Goal: Communication & Community: Ask a question

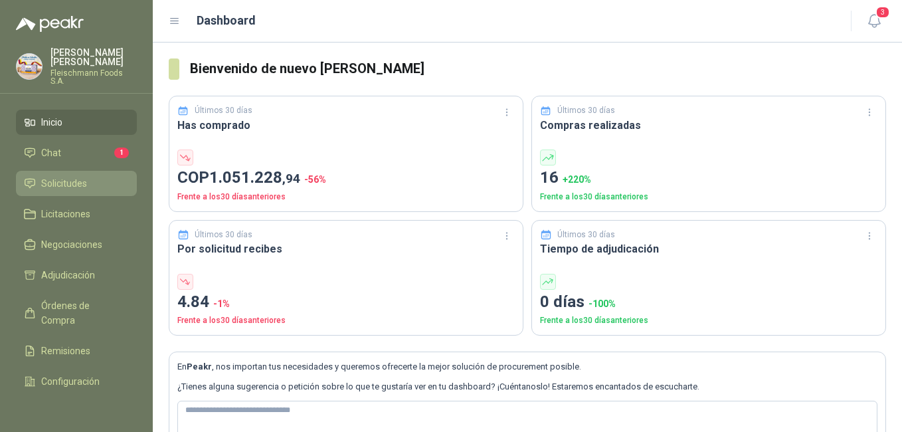
click at [82, 177] on span "Solicitudes" at bounding box center [64, 183] width 46 height 15
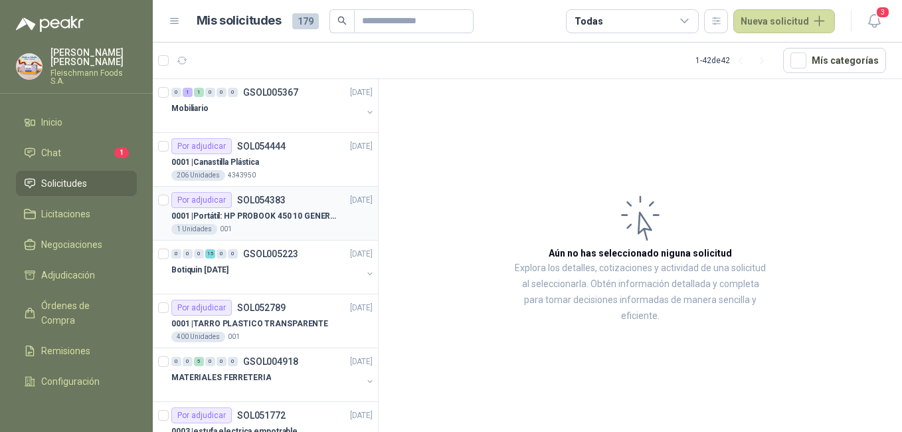
click at [296, 238] on article "Por adjudicar SOL054383 [DATE] 0001 | Portátil: HP PROBOOK 450 10 GENERACIÓN PR…" at bounding box center [265, 214] width 225 height 54
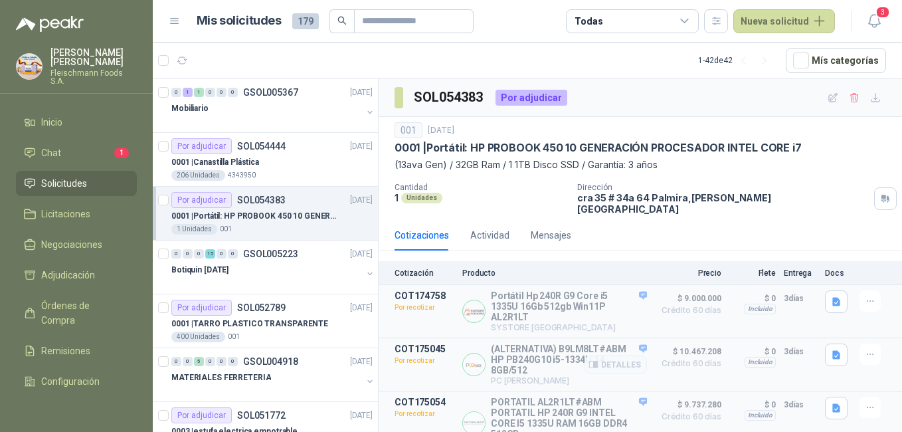
scroll to position [133, 0]
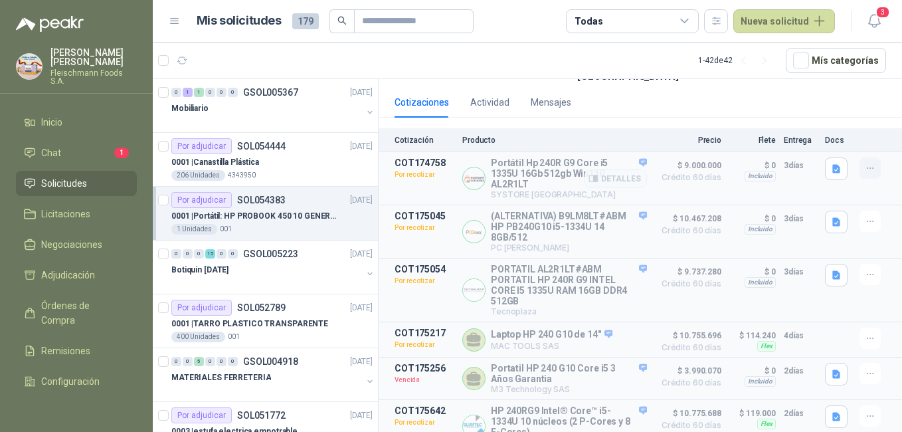
click at [867, 161] on button "button" at bounding box center [870, 167] width 21 height 21
click at [857, 134] on button "Solicitar Recotización" at bounding box center [844, 129] width 106 height 21
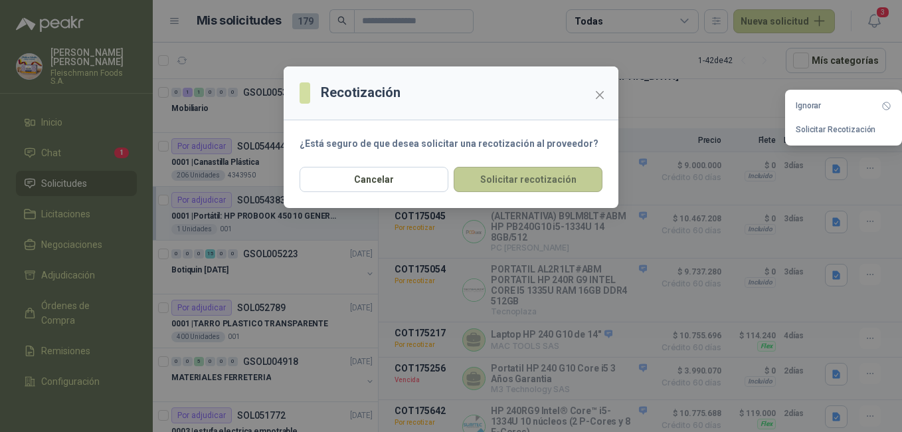
click at [530, 191] on button "Solicitar recotización" at bounding box center [528, 179] width 149 height 25
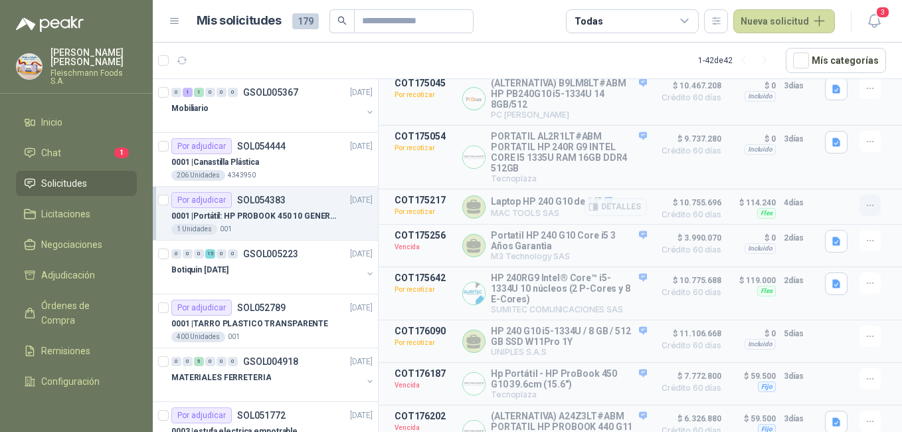
scroll to position [332, 0]
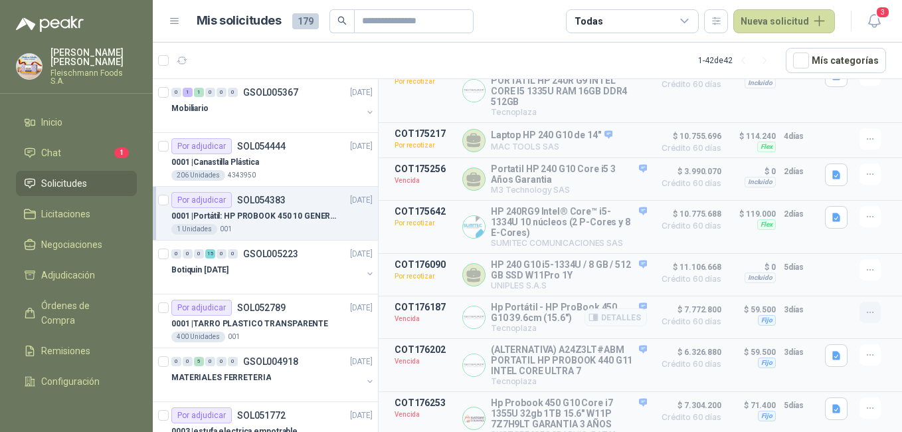
click at [865, 314] on icon "button" at bounding box center [870, 312] width 11 height 11
click at [845, 287] on button "Solicitar Recotización" at bounding box center [844, 285] width 106 height 21
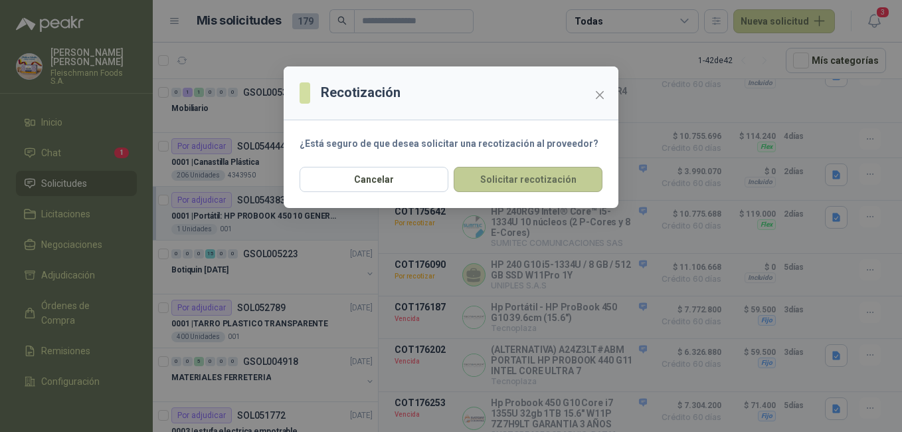
click at [520, 179] on button "Solicitar recotización" at bounding box center [528, 179] width 149 height 25
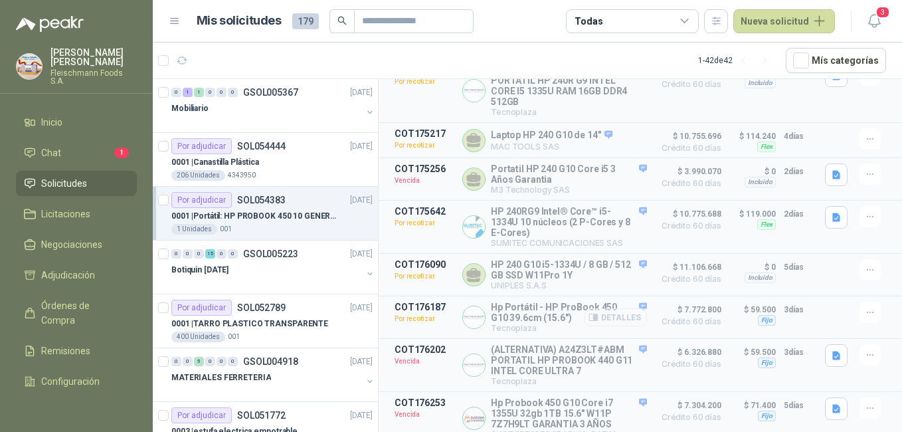
click at [623, 320] on button "Detalles" at bounding box center [616, 317] width 62 height 18
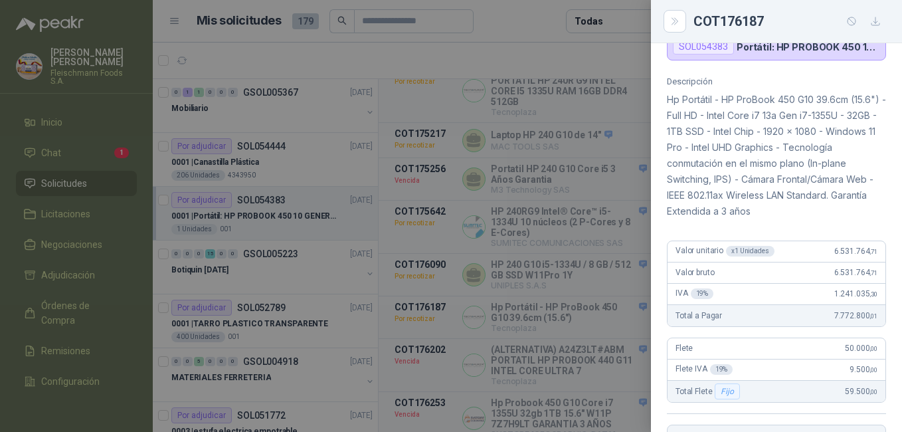
scroll to position [133, 0]
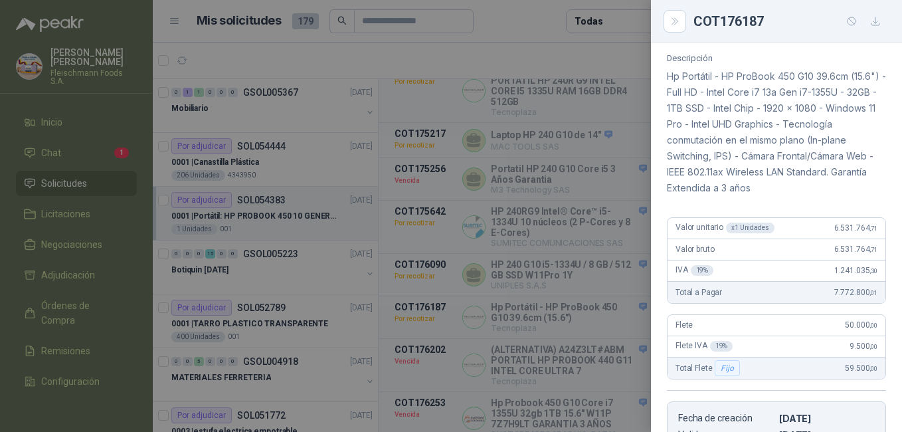
click at [592, 332] on div at bounding box center [451, 216] width 902 height 432
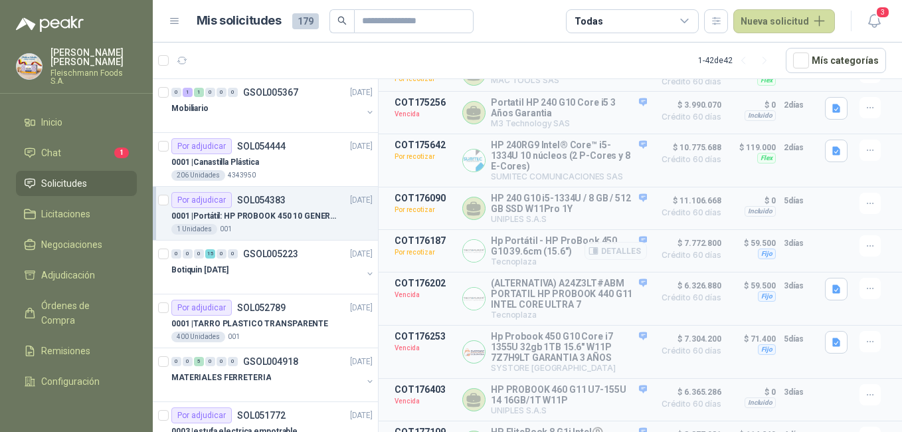
scroll to position [465, 0]
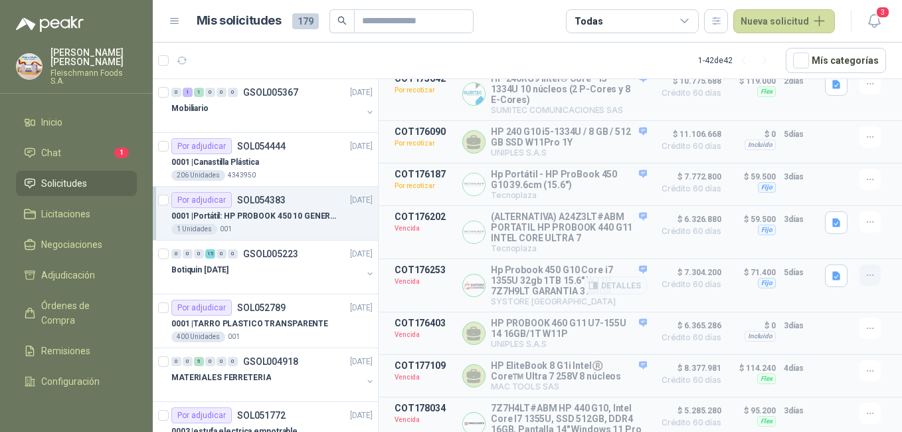
click at [865, 281] on icon "button" at bounding box center [870, 275] width 11 height 11
click at [833, 254] on button "Solicitar Recotización" at bounding box center [844, 251] width 106 height 21
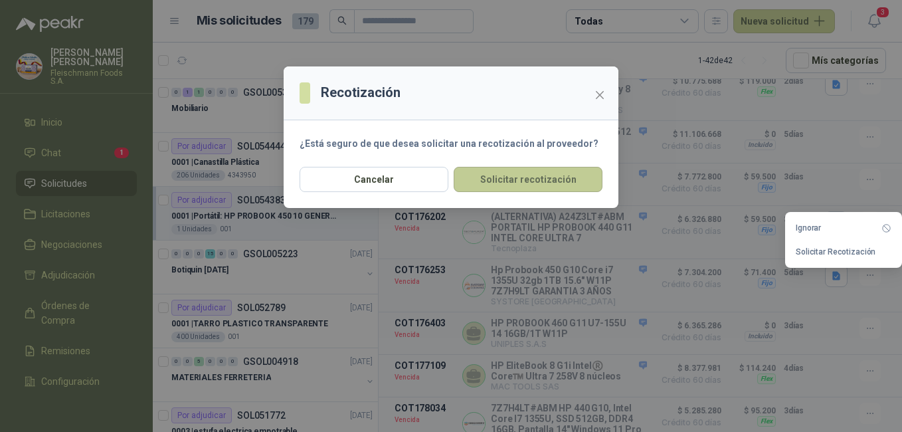
click at [543, 186] on button "Solicitar recotización" at bounding box center [528, 179] width 149 height 25
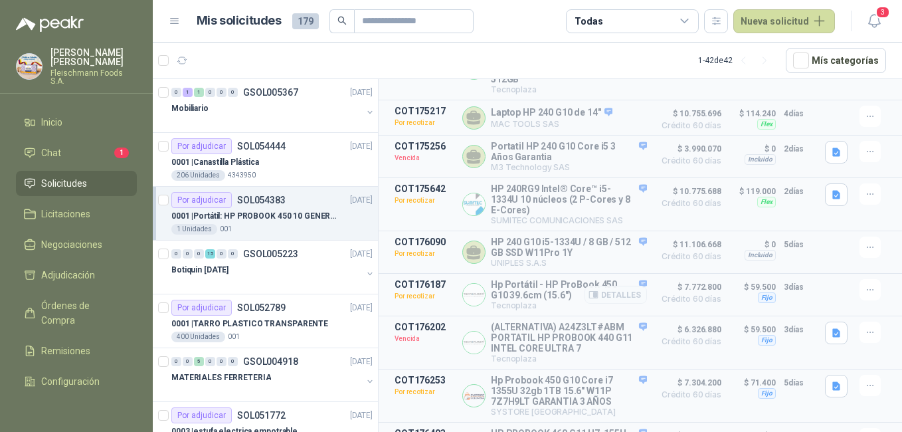
scroll to position [362, 0]
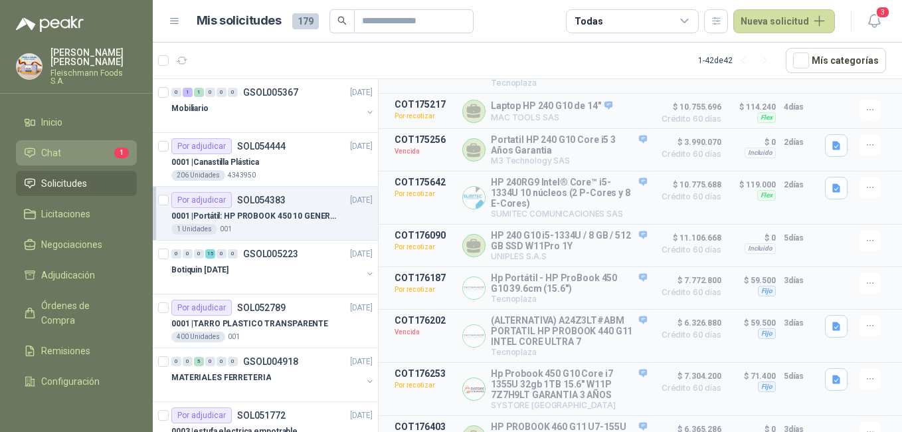
click at [61, 146] on li "Chat 1" at bounding box center [76, 153] width 105 height 15
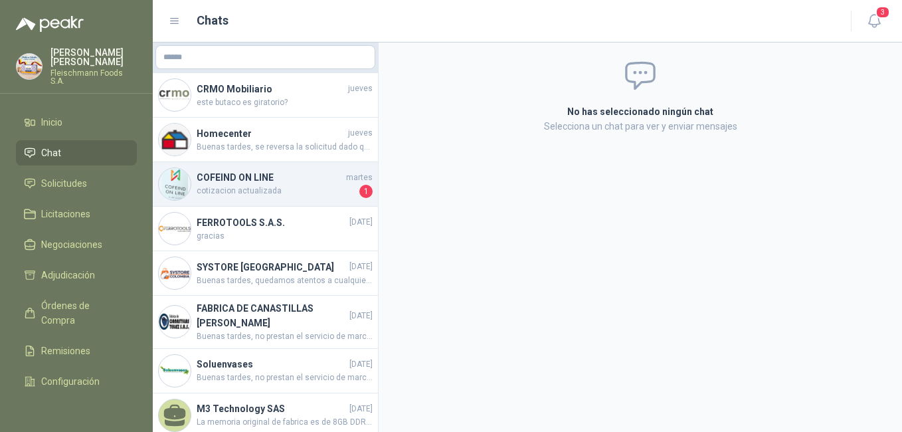
click at [294, 184] on h4 "COFEIND ON LINE" at bounding box center [270, 177] width 147 height 15
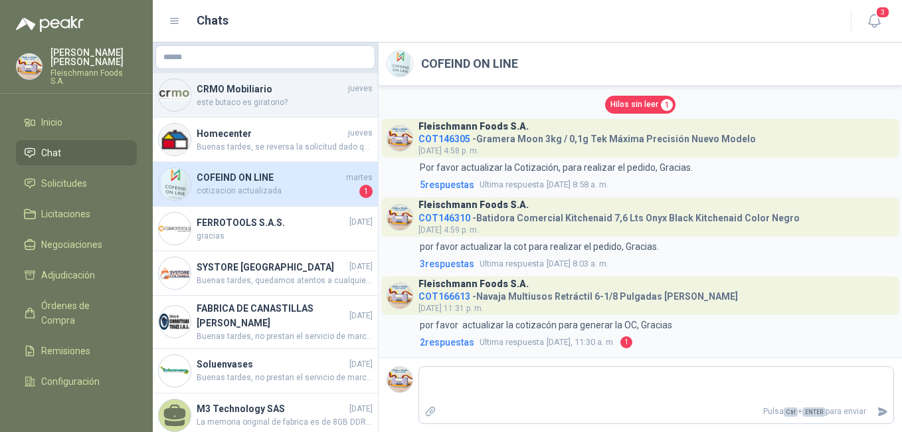
click at [262, 112] on div "CRMO Mobiliario [DATE] este butaco es giratorio?" at bounding box center [265, 95] width 225 height 45
